Goal: Subscribe to service/newsletter

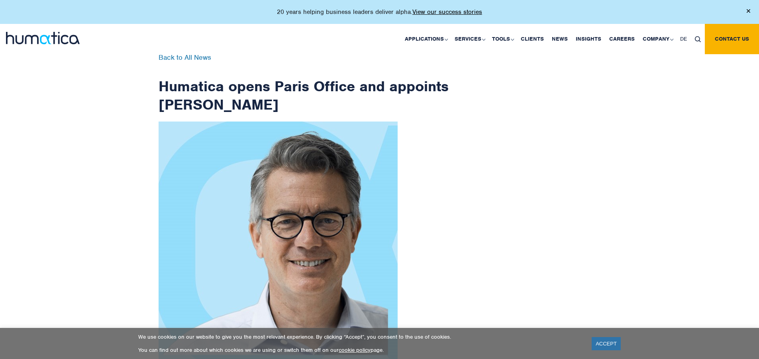
scroll to position [1270, 0]
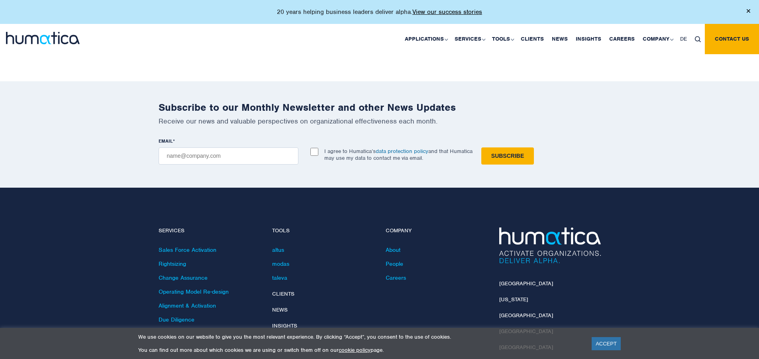
checkbox input "true"
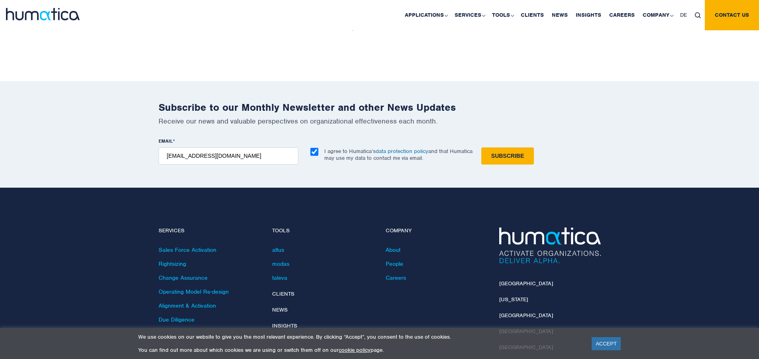
type input "[EMAIL_ADDRESS][DOMAIN_NAME]"
click at [481, 147] on input "Subscribe" at bounding box center [507, 155] width 53 height 17
